Goal: Information Seeking & Learning: Learn about a topic

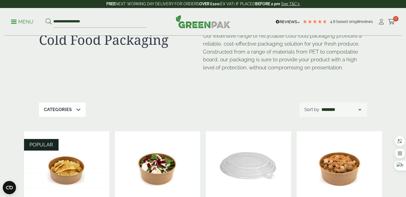
scroll to position [16, 0]
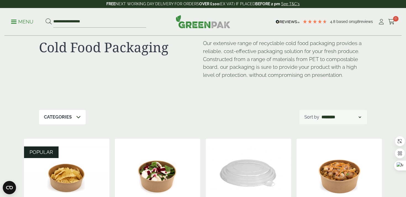
click at [343, 20] on span "Based on" at bounding box center [344, 21] width 17 height 4
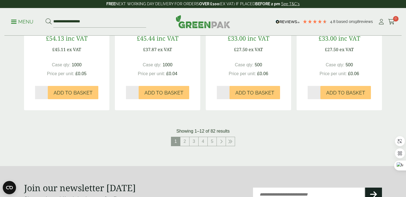
scroll to position [758, 0]
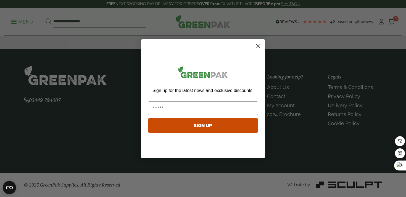
click at [258, 46] on icon "Close dialog" at bounding box center [258, 46] width 4 height 4
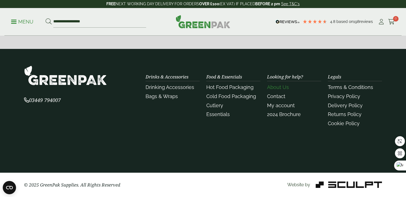
click at [274, 86] on link "About Us" at bounding box center [278, 87] width 22 height 6
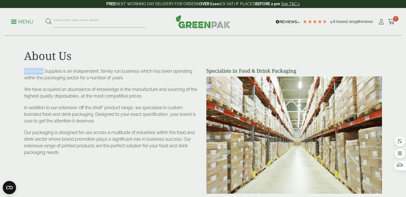
drag, startPoint x: 44, startPoint y: 71, endPoint x: 20, endPoint y: 70, distance: 23.2
click at [20, 70] on section "About Us Specialists in Food & Drink Packaging GreenPak Supplies is an independ…" at bounding box center [203, 123] width 406 height 149
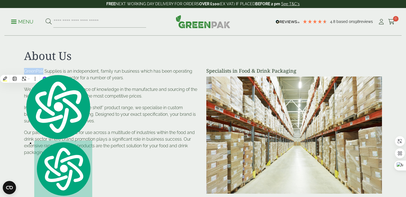
copy p "GreenPak"
